Goal: Transaction & Acquisition: Obtain resource

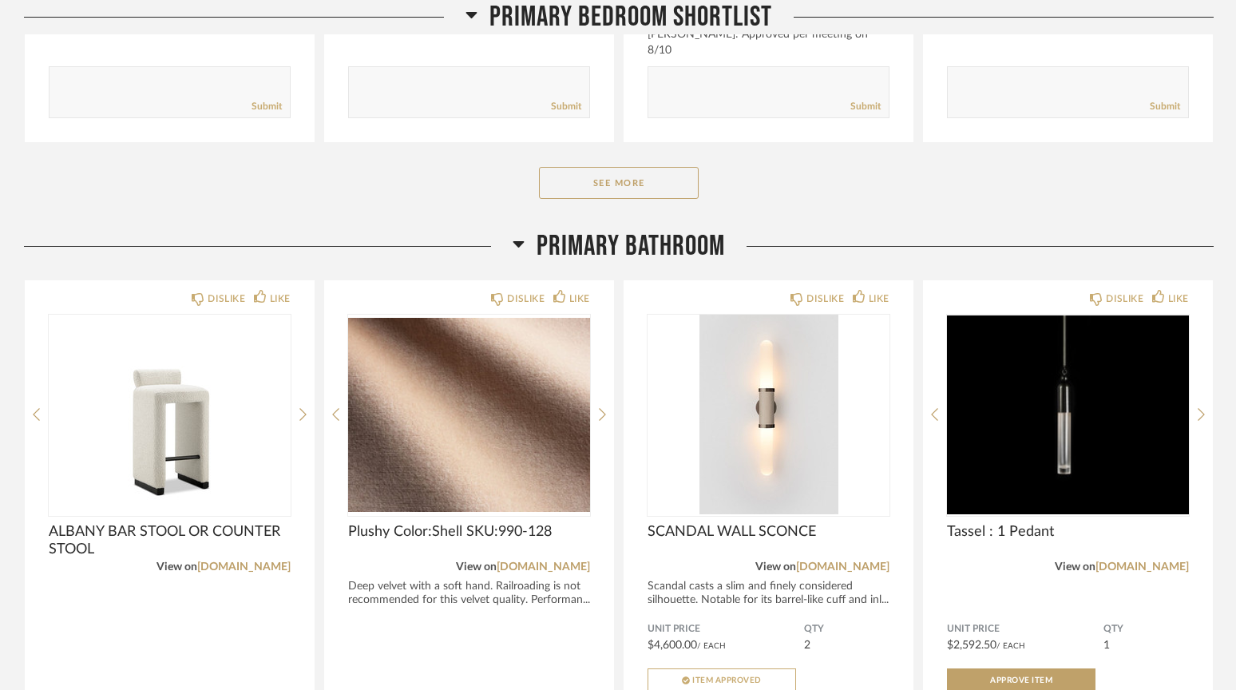
scroll to position [858, 0]
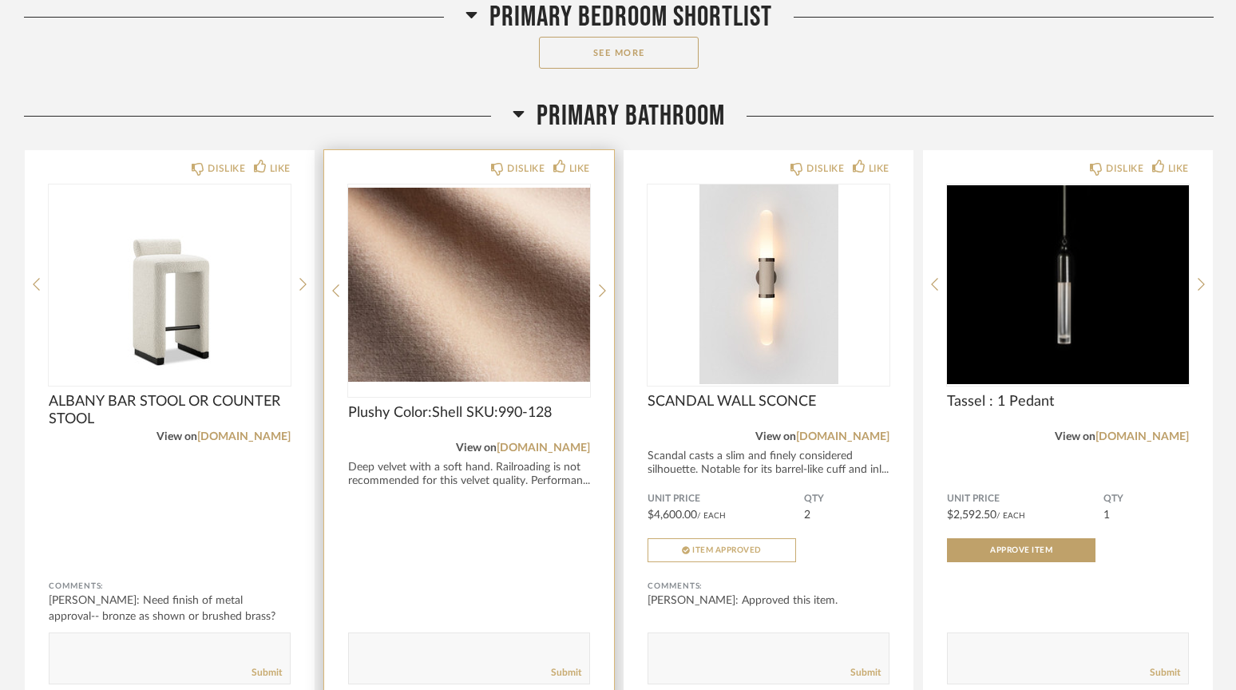
click at [453, 509] on div "DISLIKE LIKE Plushy Color:Shell SKU:990-128 View on perennialsfabrics.com Deep …" at bounding box center [469, 429] width 290 height 558
click at [442, 335] on img "0" at bounding box center [469, 284] width 242 height 200
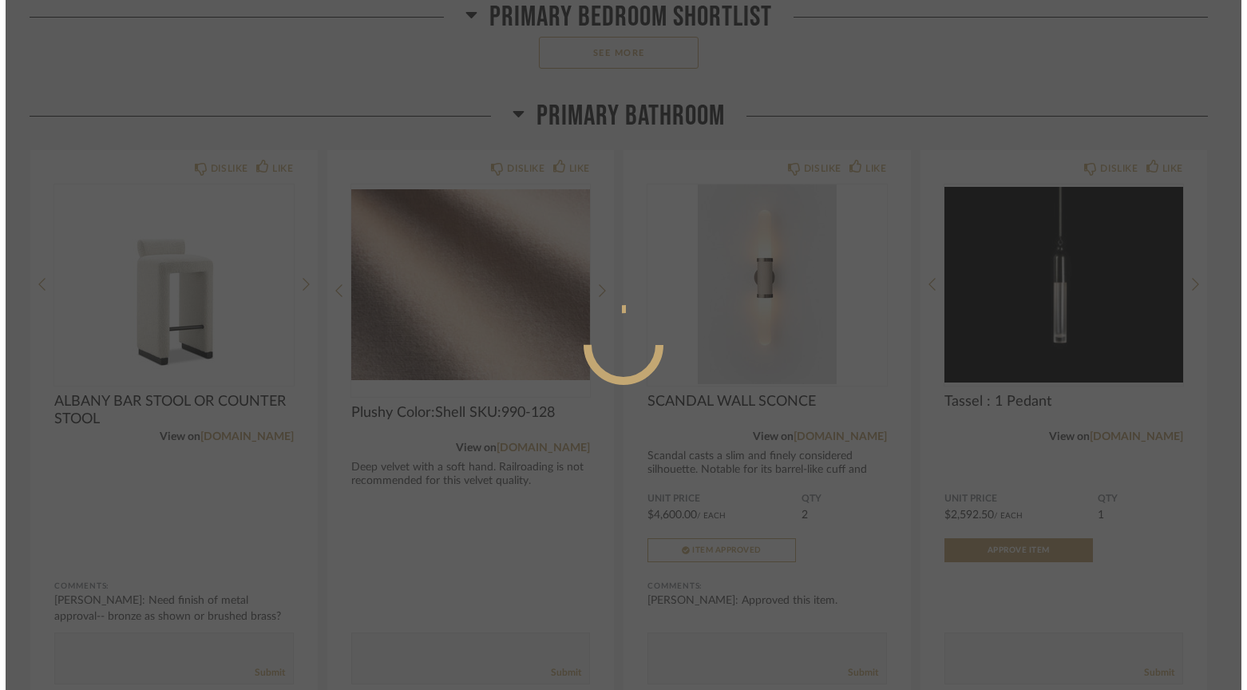
scroll to position [0, 0]
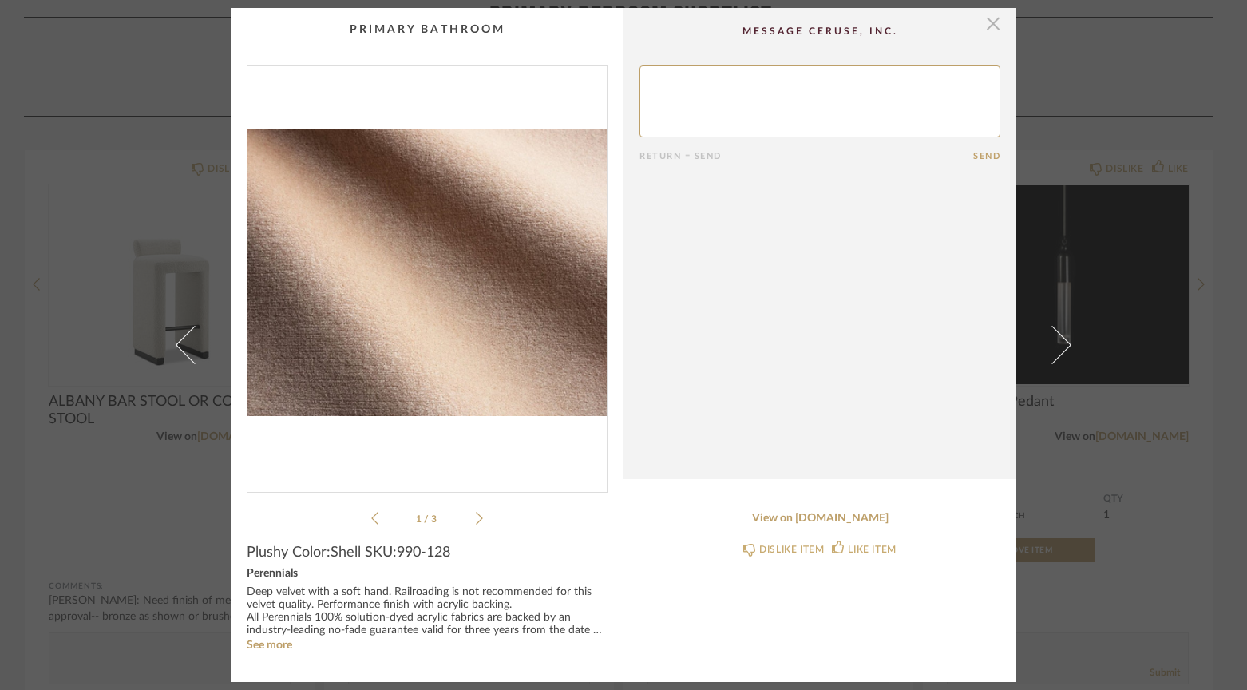
click at [982, 25] on span "button" at bounding box center [993, 24] width 32 height 32
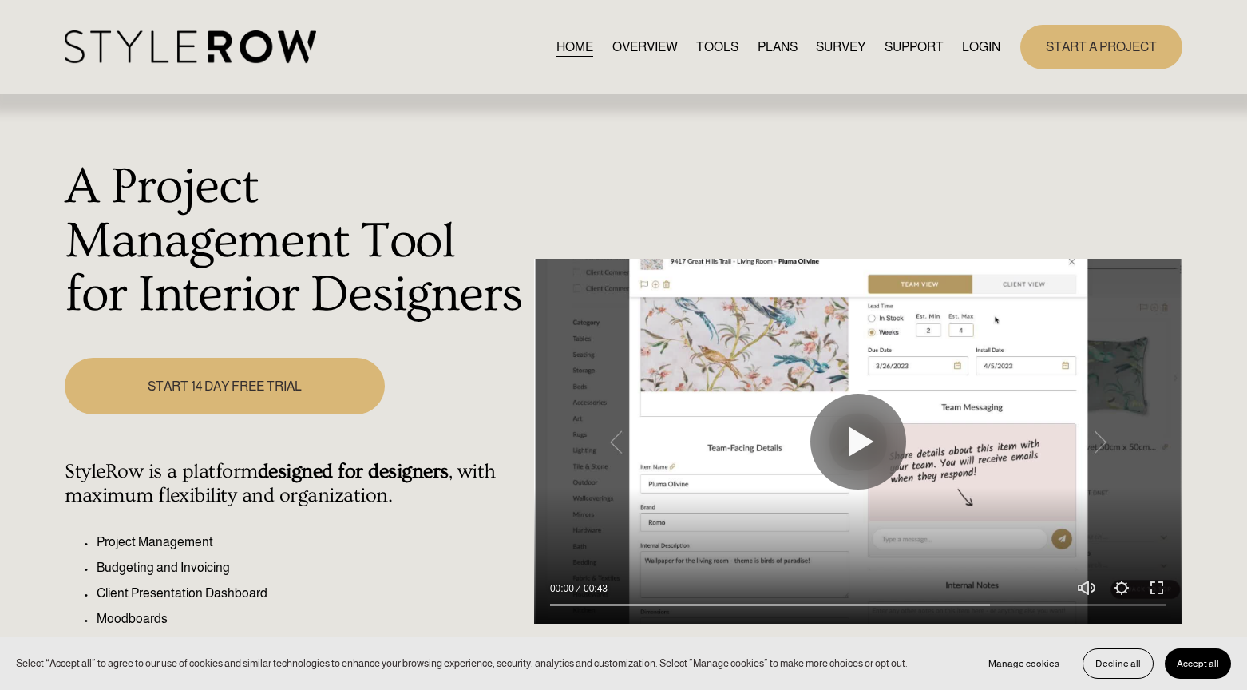
click at [985, 44] on link "LOGIN" at bounding box center [981, 47] width 38 height 22
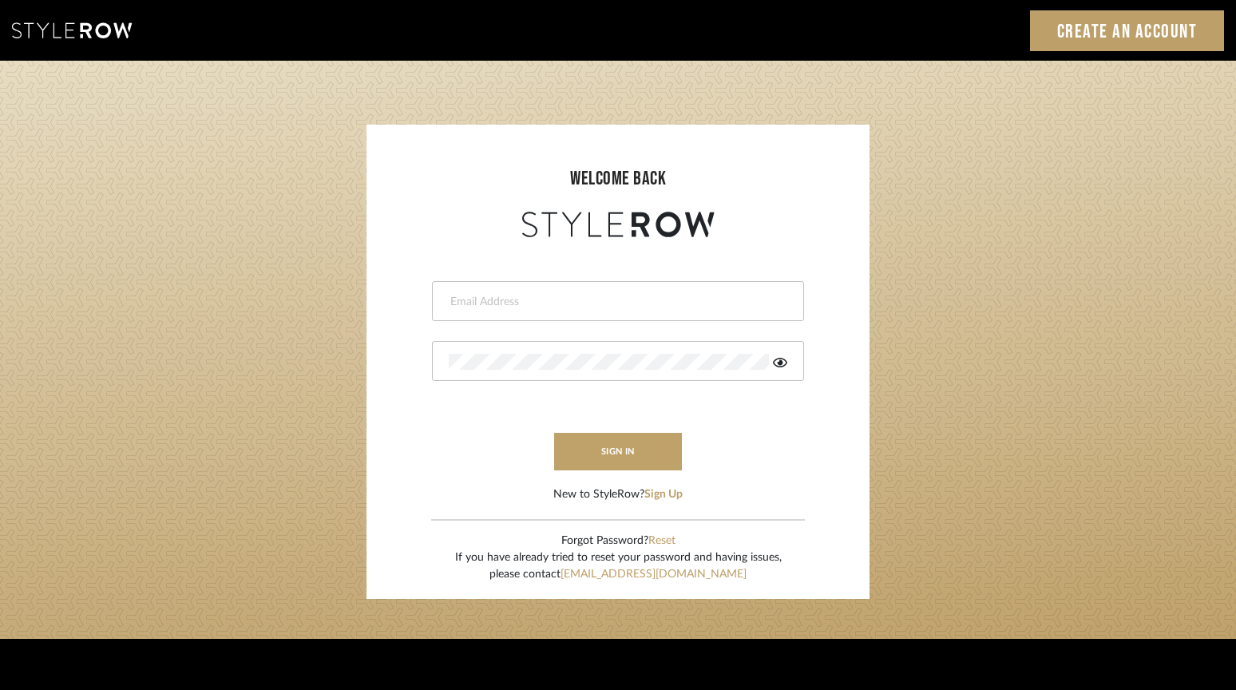
click at [511, 294] on input "email" at bounding box center [616, 302] width 335 height 16
type input "ac@cerusedesign.com"
click at [607, 459] on button "sign in" at bounding box center [618, 452] width 128 height 38
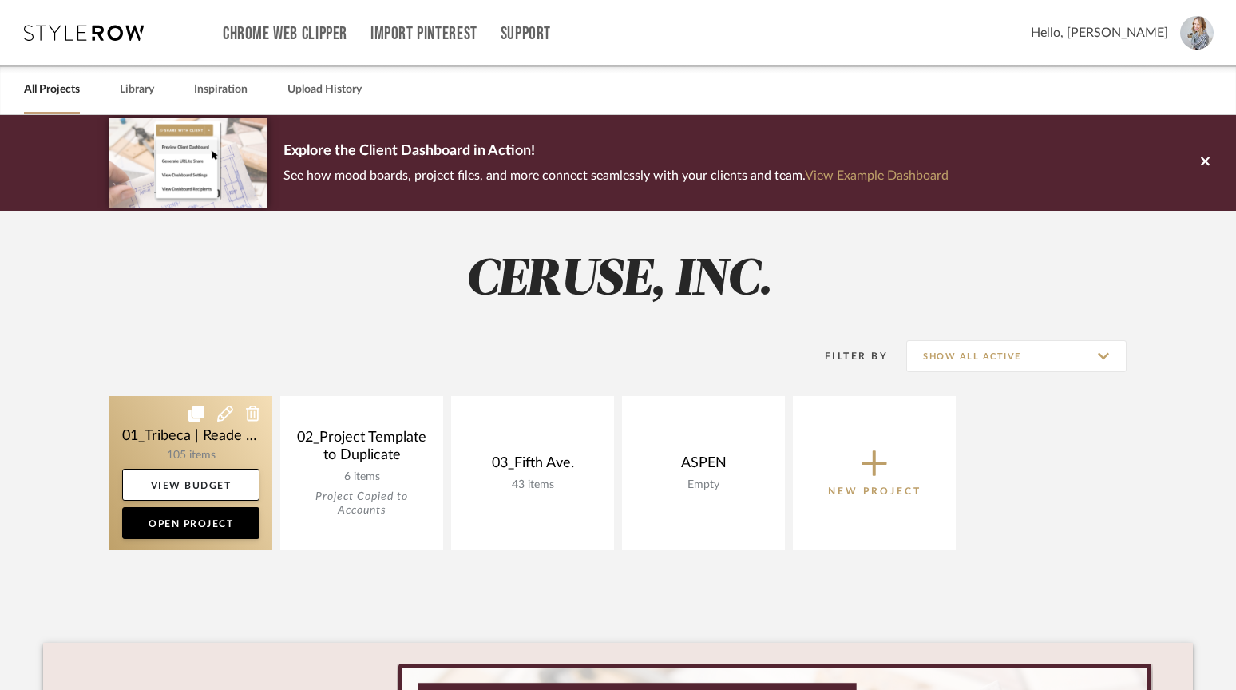
click at [200, 434] on link at bounding box center [190, 473] width 163 height 154
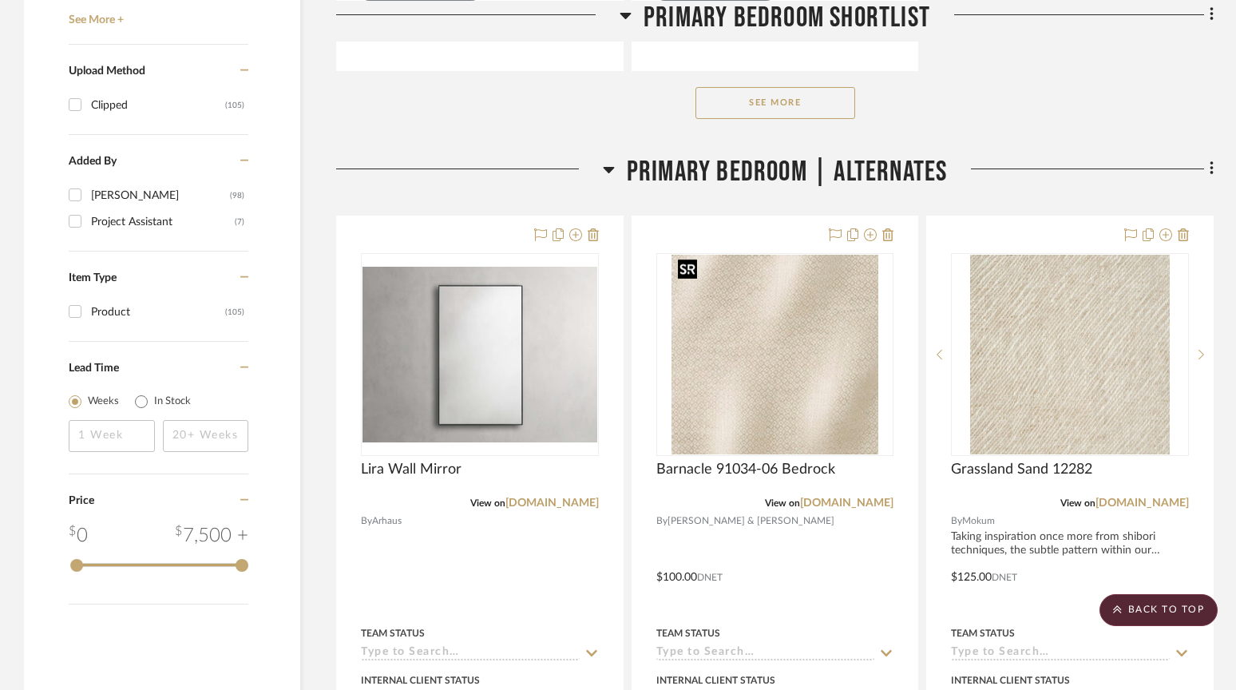
scroll to position [2505, 0]
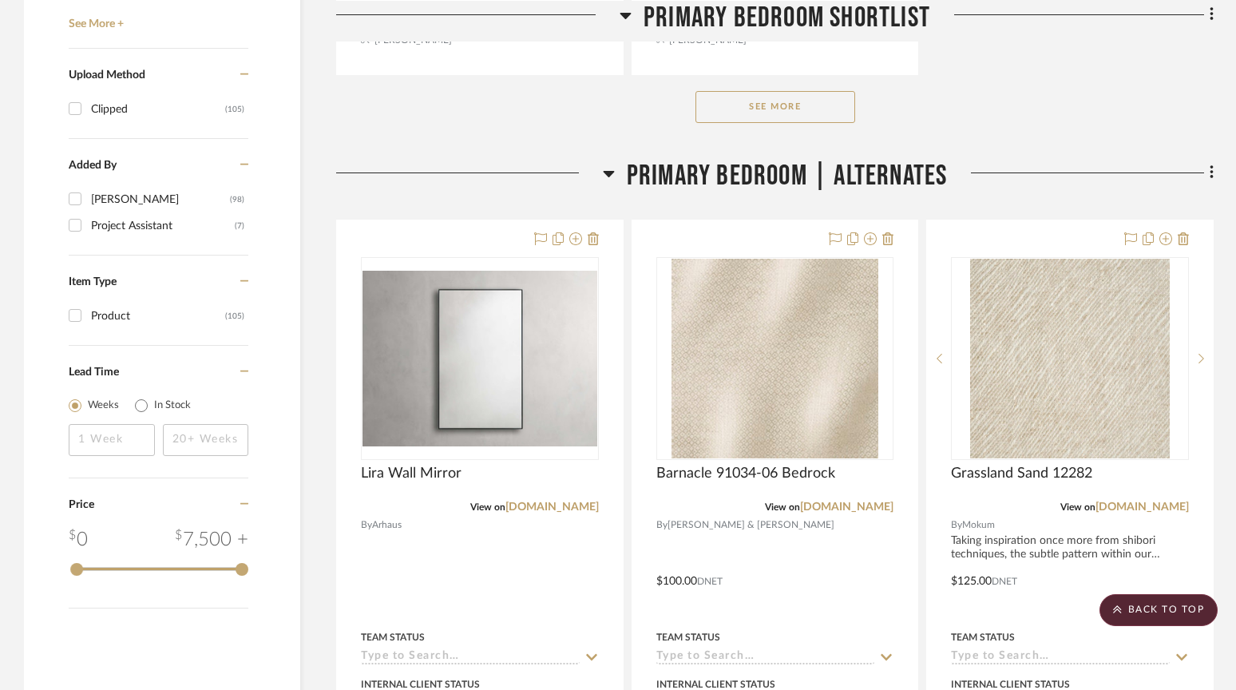
click at [608, 172] on icon at bounding box center [608, 174] width 11 height 6
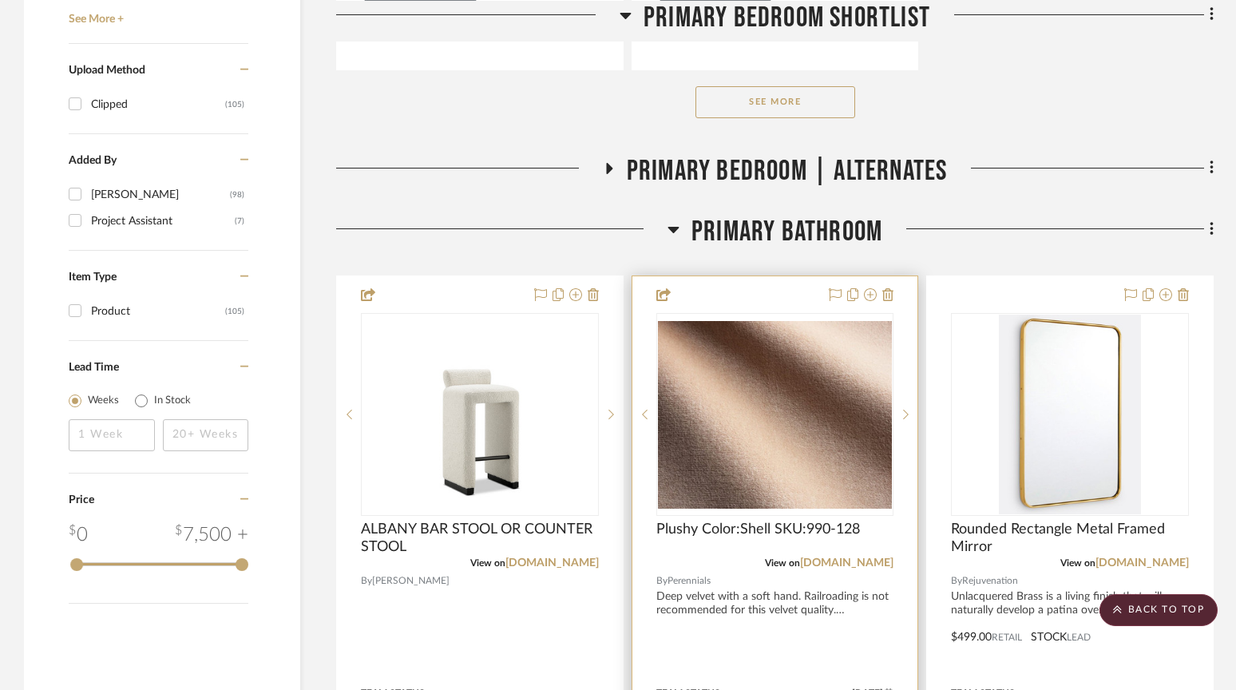
scroll to position [2511, 0]
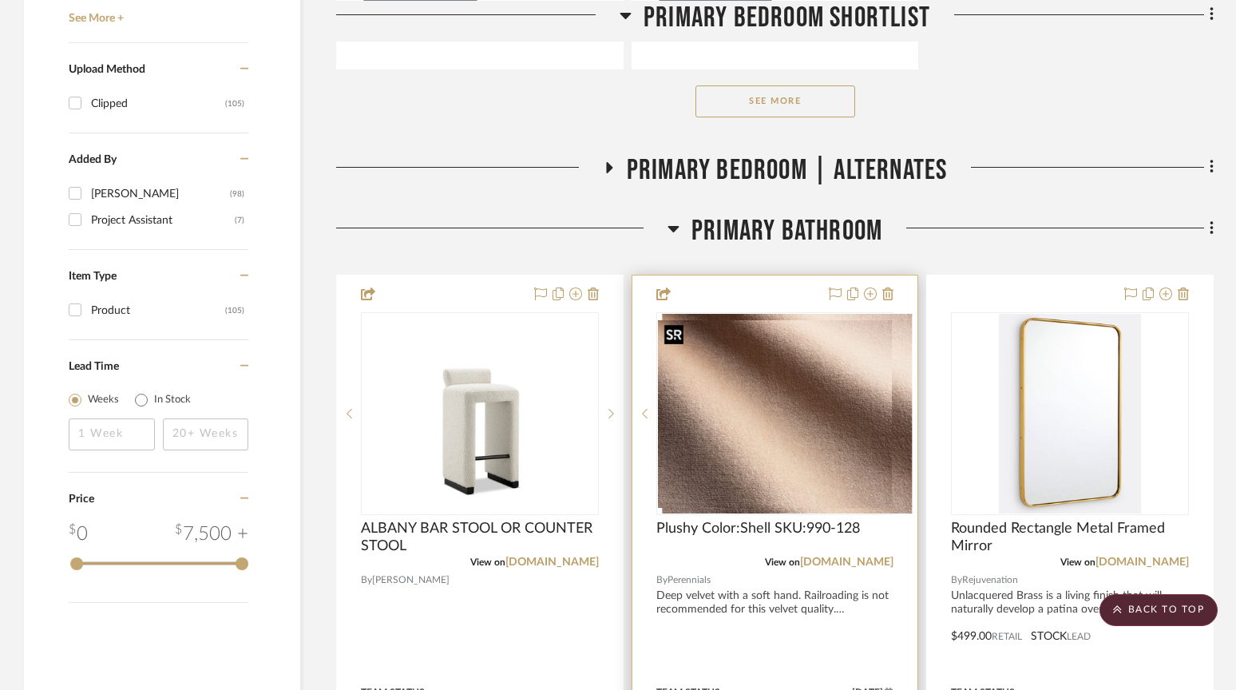
click at [753, 434] on div at bounding box center [775, 413] width 238 height 203
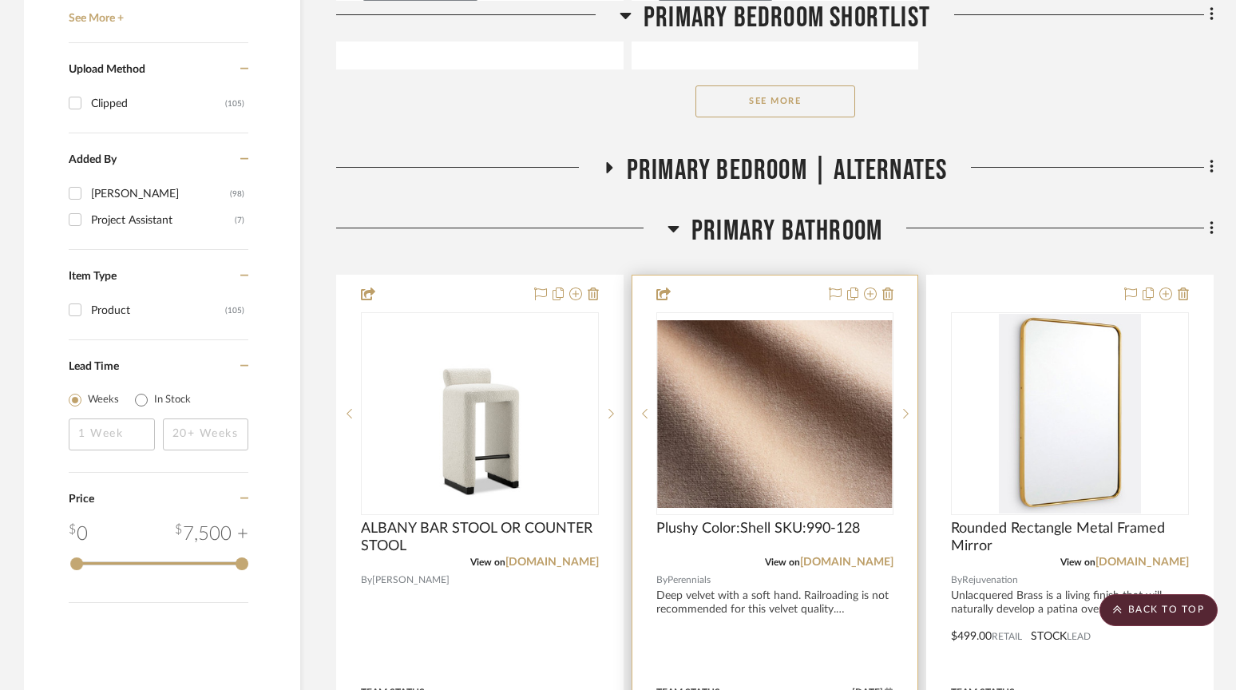
click at [777, 300] on div at bounding box center [775, 624] width 286 height 699
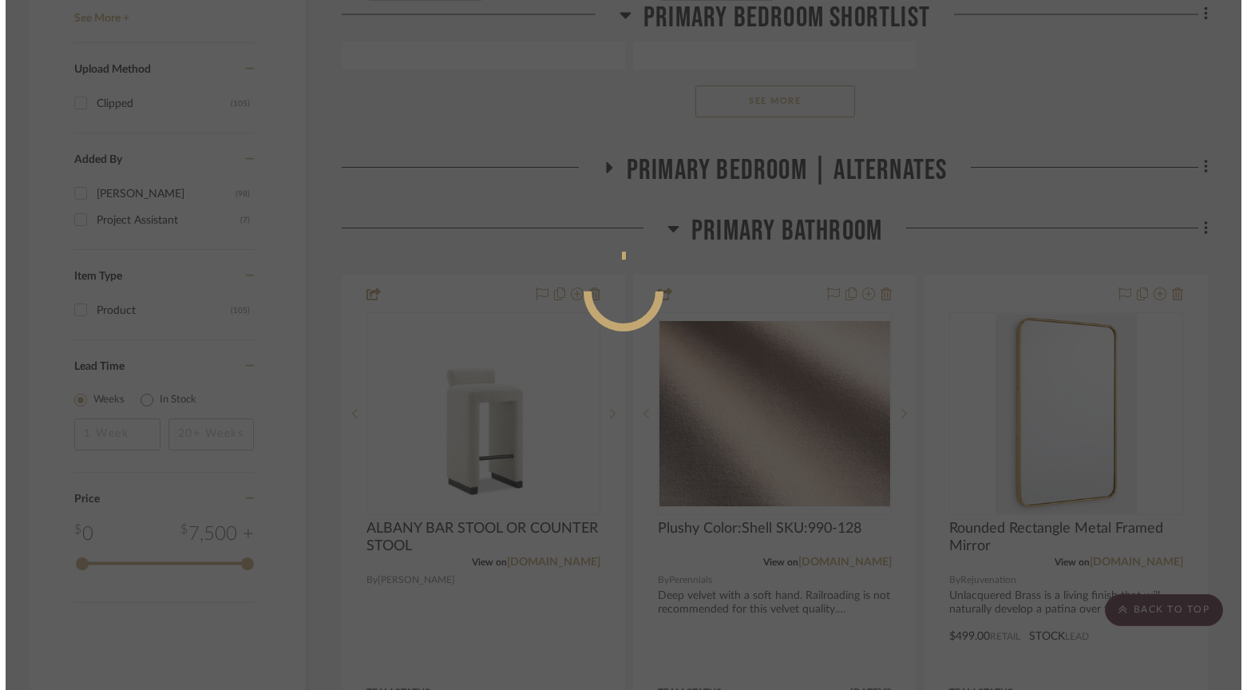
scroll to position [0, 0]
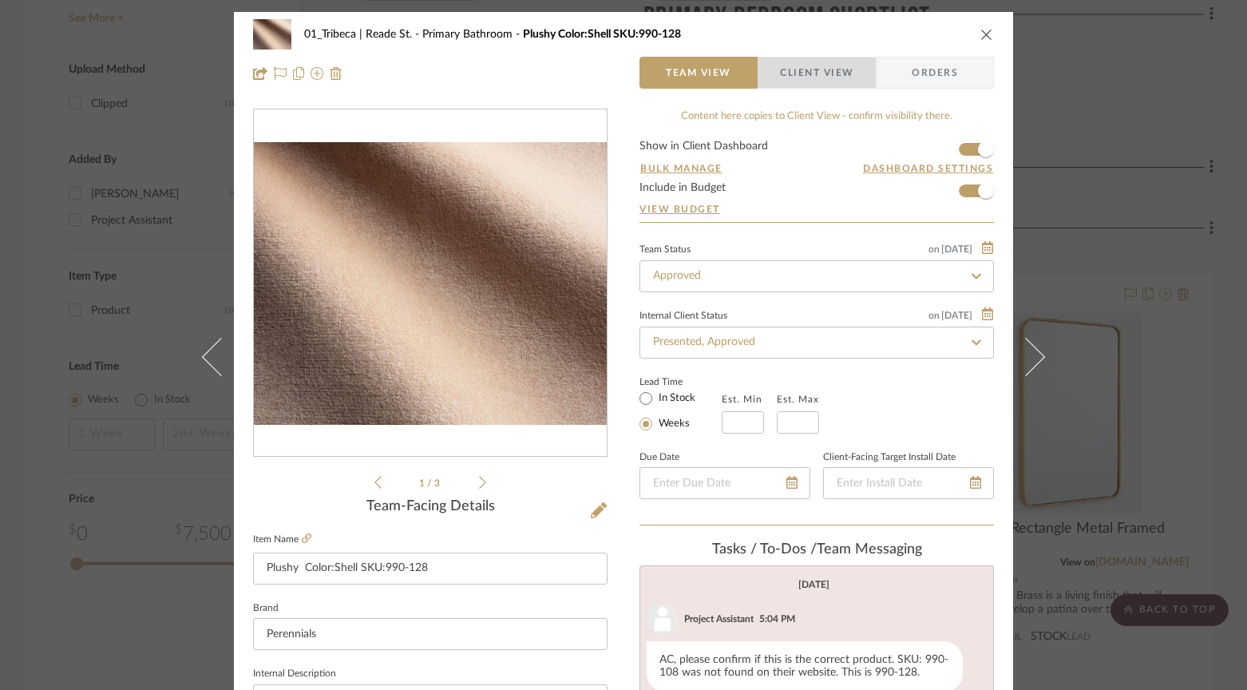
click at [823, 73] on span "Client View" at bounding box center [816, 73] width 73 height 32
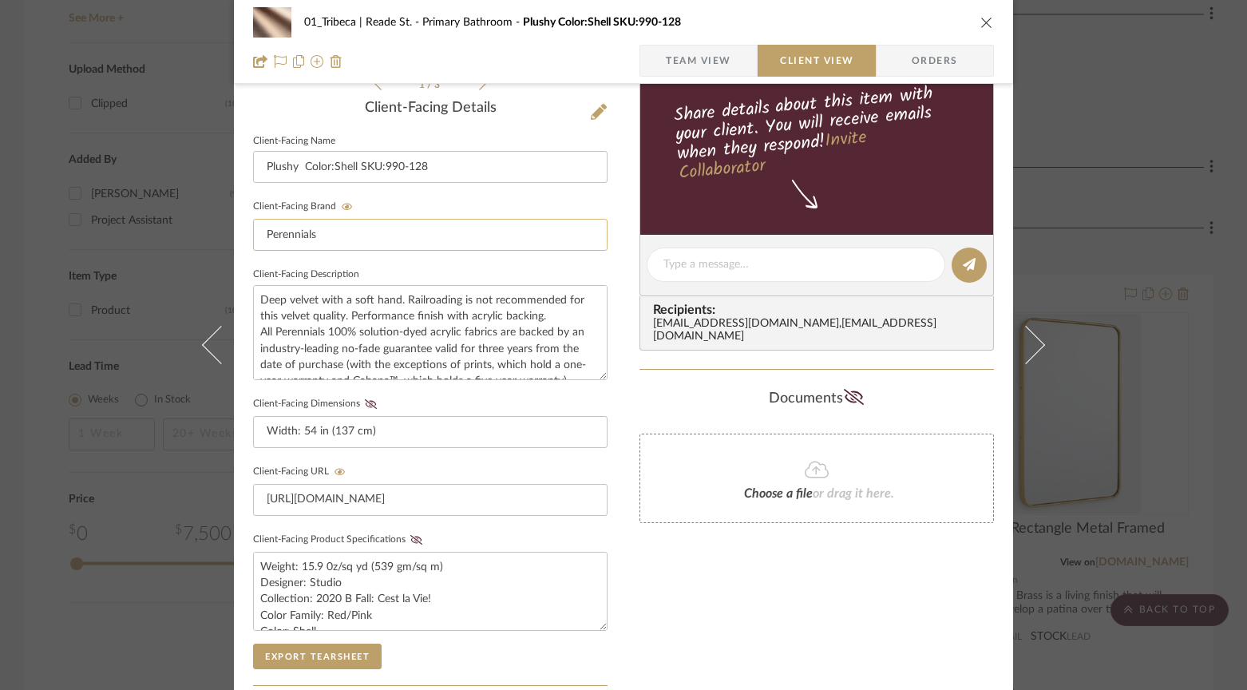
scroll to position [403, 0]
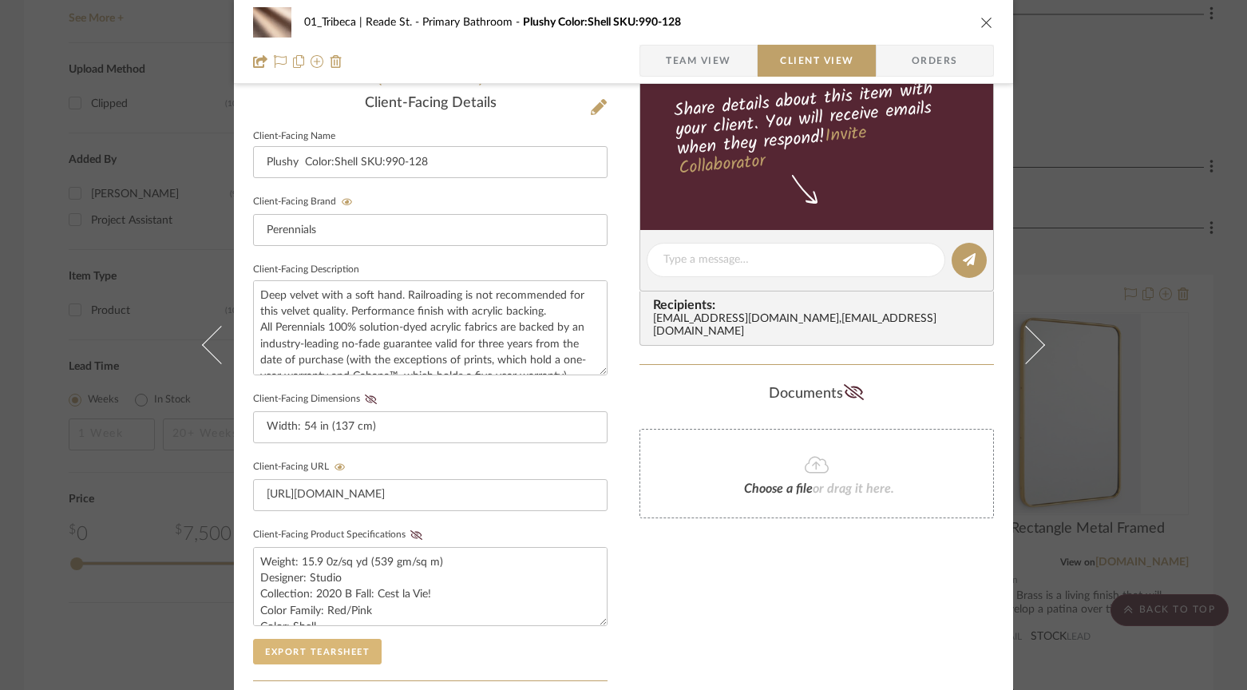
click at [276, 640] on button "Export Tearsheet" at bounding box center [317, 652] width 129 height 26
